Goal: Find specific page/section: Find specific page/section

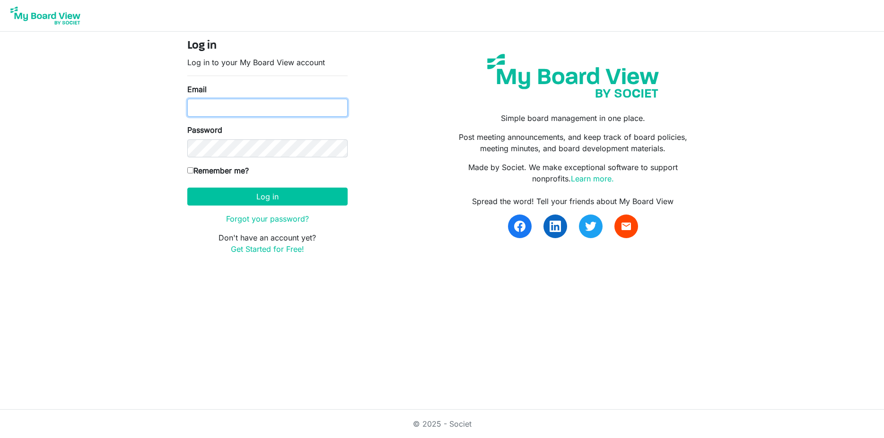
click at [268, 106] on input "Email" at bounding box center [267, 108] width 160 height 18
type input "c"
type input "cvpool@nmsu.edu"
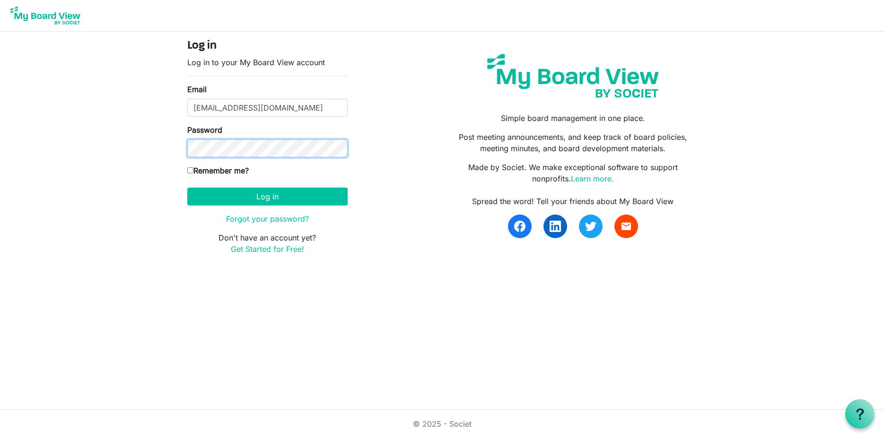
click at [187, 188] on button "Log in" at bounding box center [267, 197] width 160 height 18
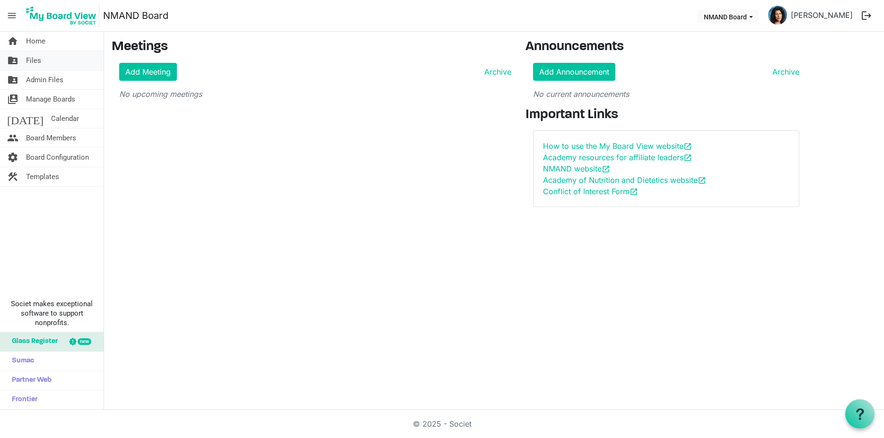
click at [26, 64] on link "folder_shared Files" at bounding box center [52, 60] width 104 height 19
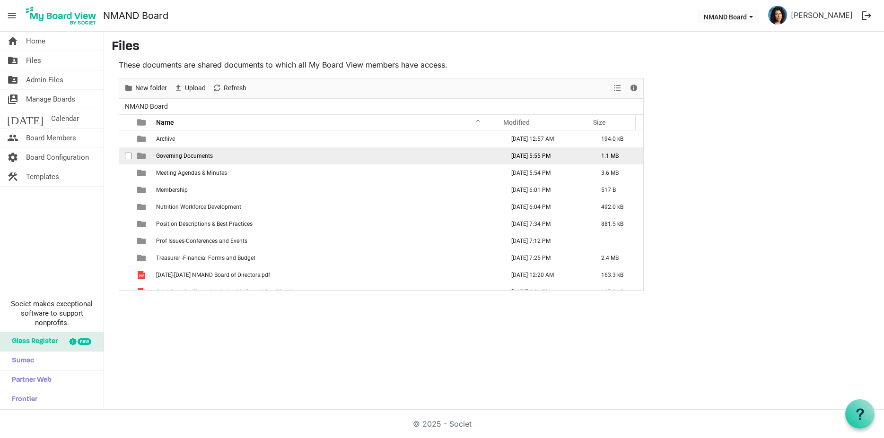
click at [157, 154] on span "Governing Documents" at bounding box center [184, 156] width 57 height 7
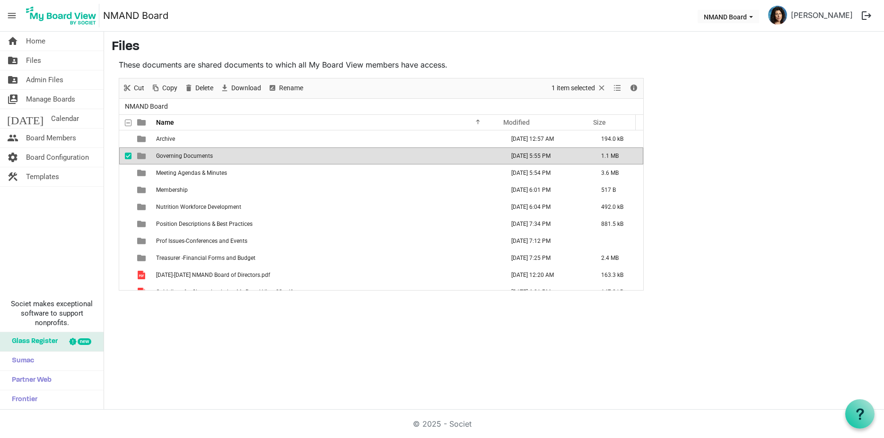
click at [157, 154] on span "Governing Documents" at bounding box center [184, 156] width 57 height 7
